Goal: Transaction & Acquisition: Purchase product/service

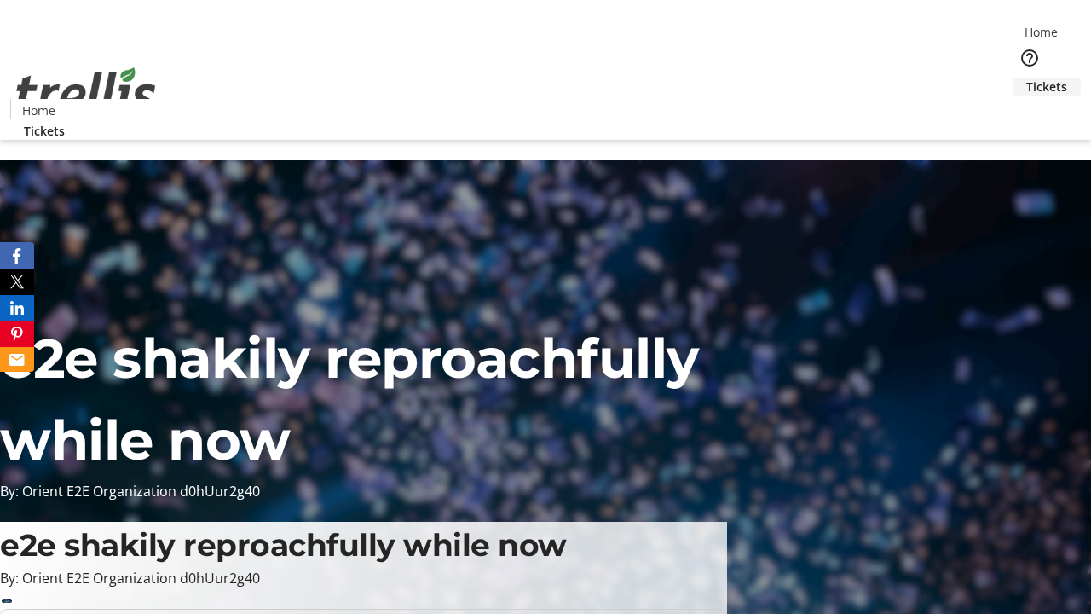
click at [1026, 78] on span "Tickets" at bounding box center [1046, 87] width 41 height 18
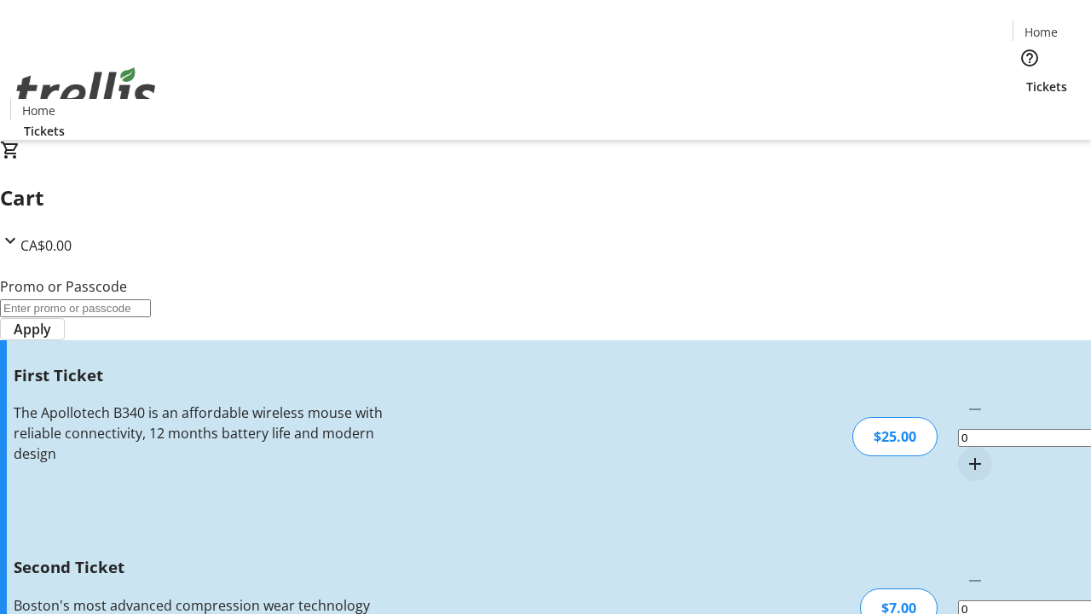
click at [965, 453] on mat-icon "Increment by one" at bounding box center [975, 463] width 20 height 20
type input "1"
type input "2"
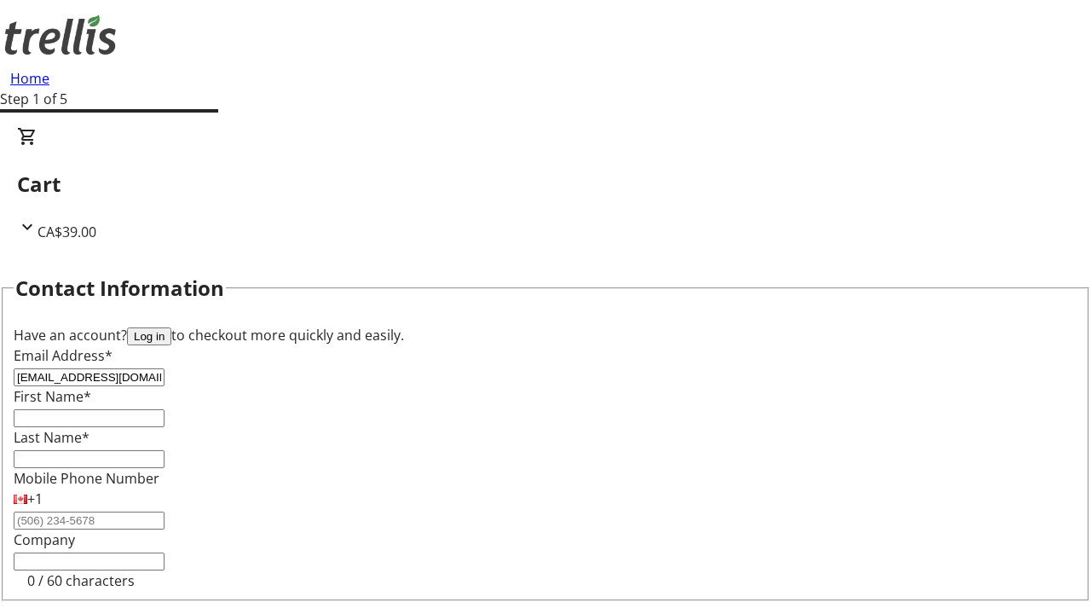
type input "[EMAIL_ADDRESS][DOMAIN_NAME]"
type input "[PERSON_NAME]"
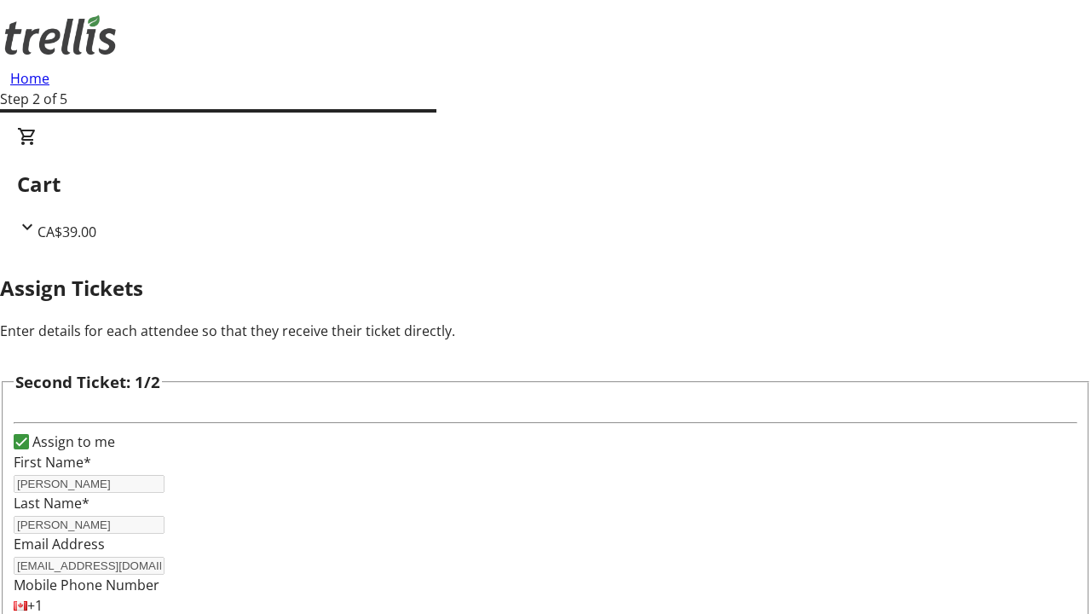
type input "[PERSON_NAME]"
type input "Towne"
type input "[EMAIL_ADDRESS][DOMAIN_NAME]"
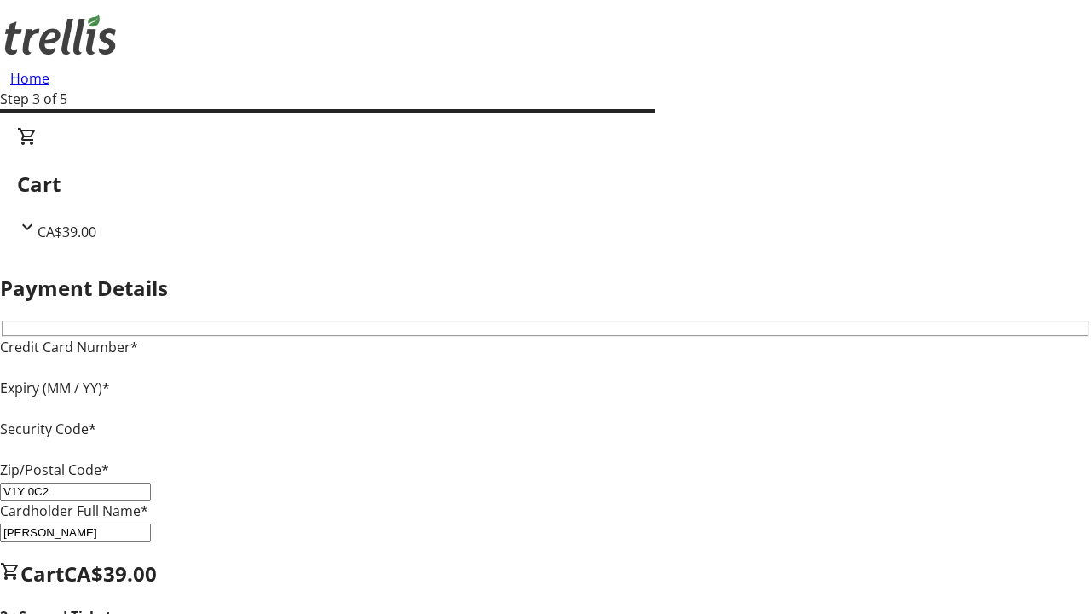
type input "V1Y 0C2"
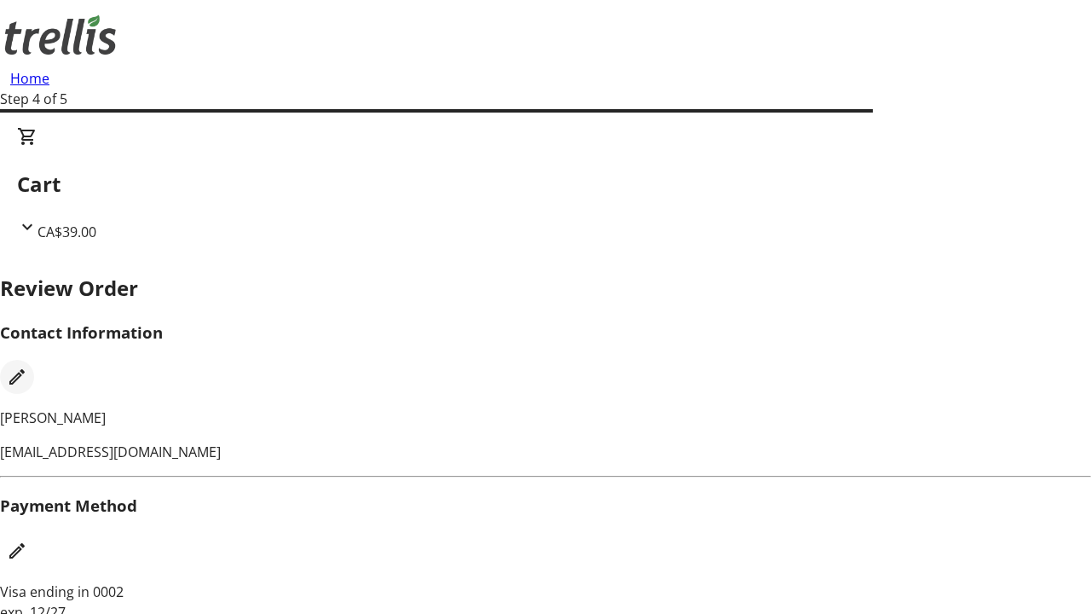
click at [27, 366] on mat-icon "Edit Contact Information" at bounding box center [17, 376] width 20 height 20
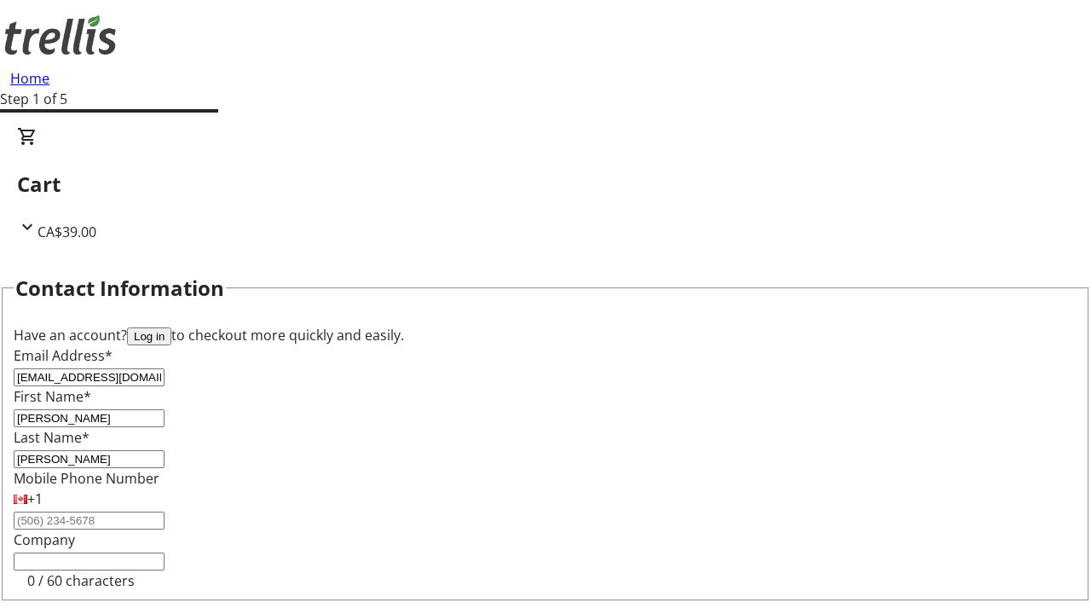
type input "[EMAIL_ADDRESS][DOMAIN_NAME]"
type input "[GEOGRAPHIC_DATA]"
type input "[PERSON_NAME]"
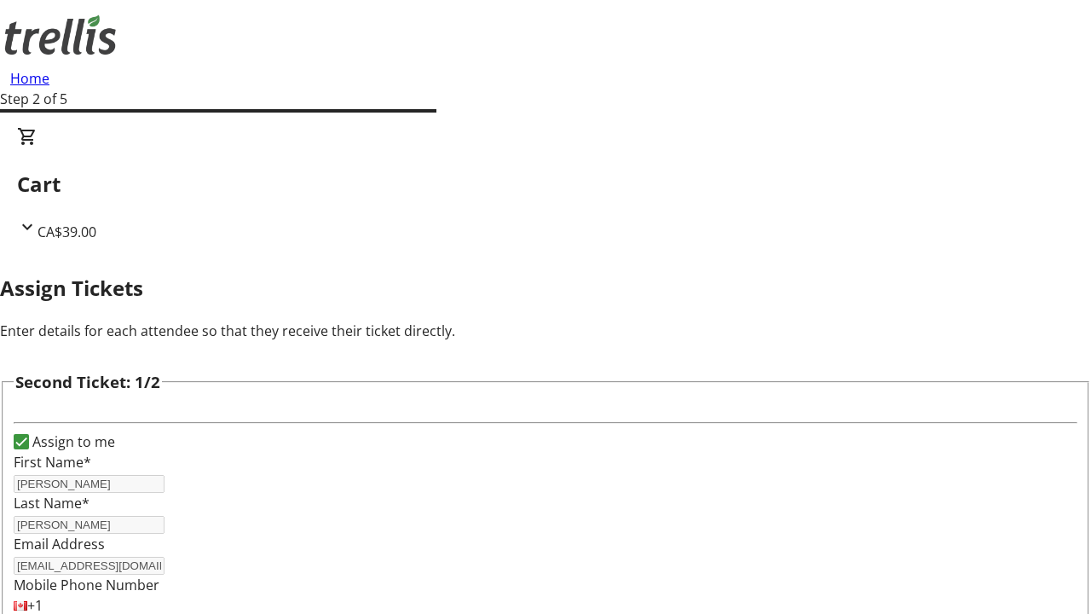
type input "New"
type input "Name"
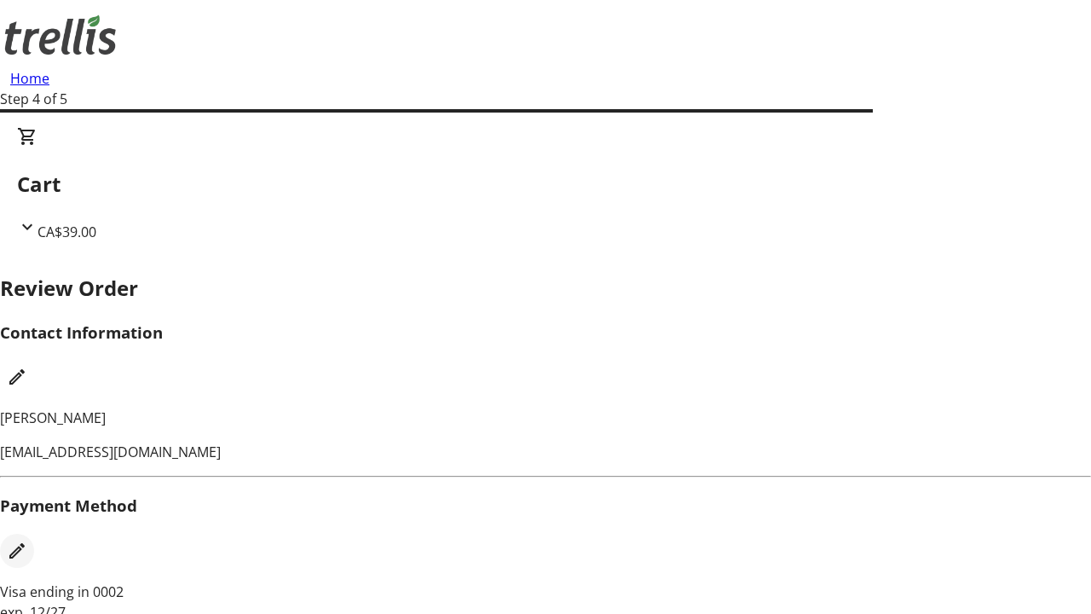
click at [27, 540] on mat-icon "Edit Payment Method" at bounding box center [17, 550] width 20 height 20
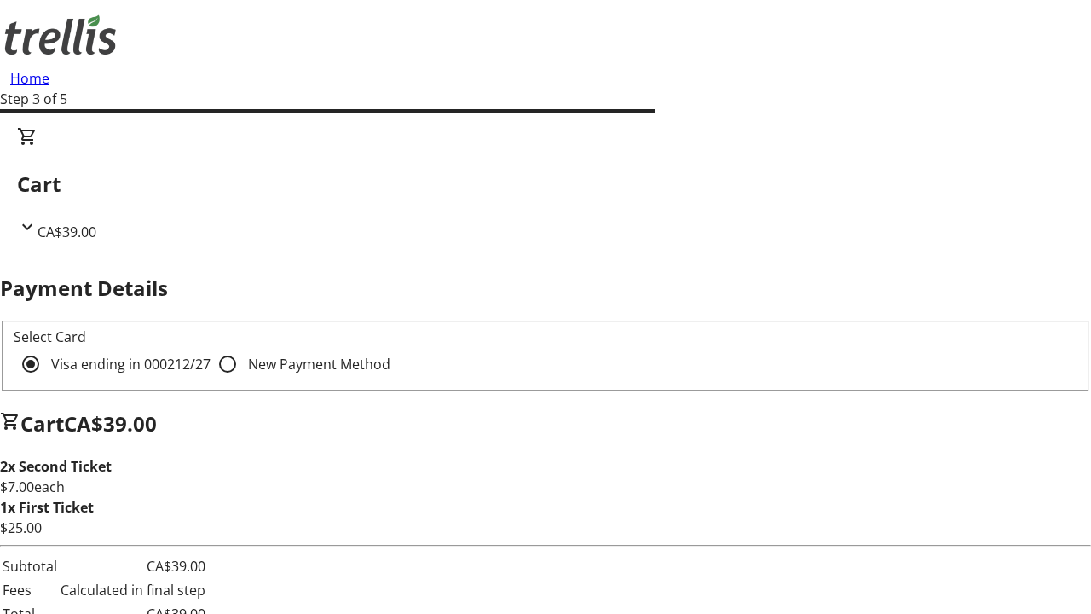
click at [210, 347] on input "New Payment Method" at bounding box center [227, 364] width 34 height 34
radio input "true"
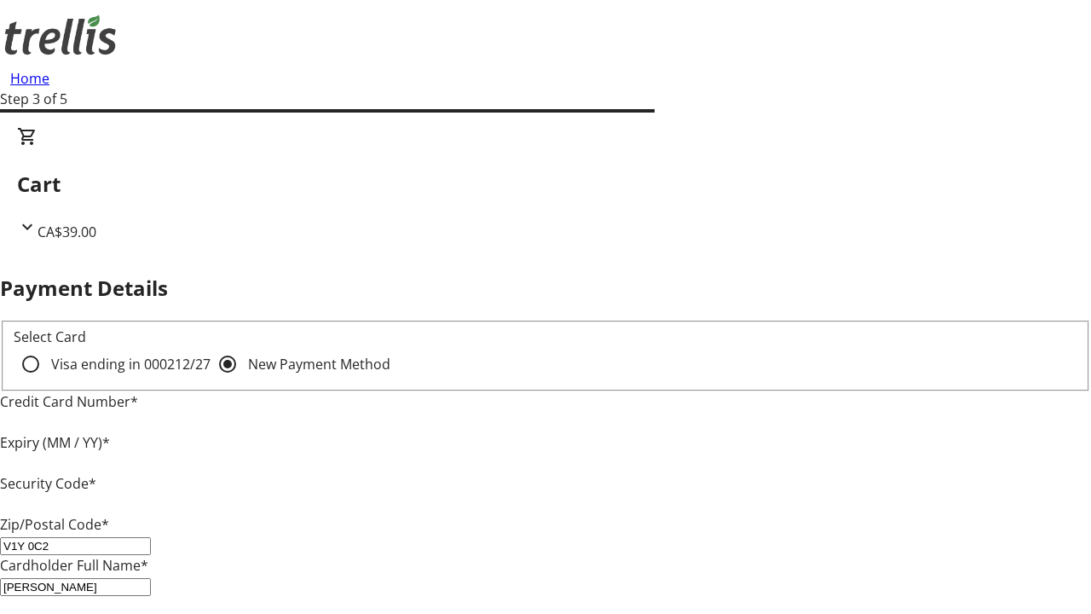
type input "V1Y 0C2"
